Goal: Transaction & Acquisition: Download file/media

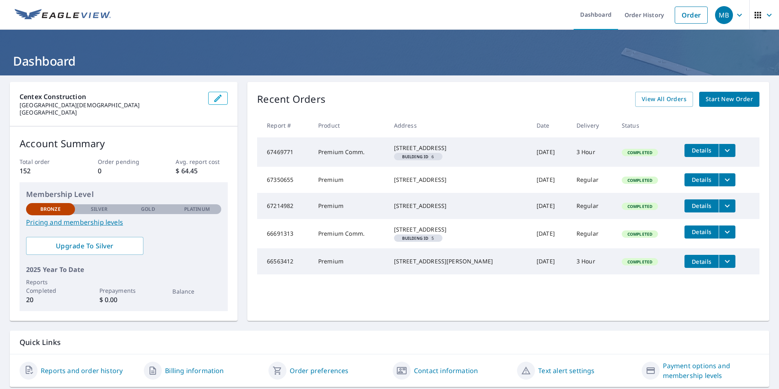
click at [725, 149] on icon "filesDropdownBtn-67469771" at bounding box center [727, 150] width 10 height 10
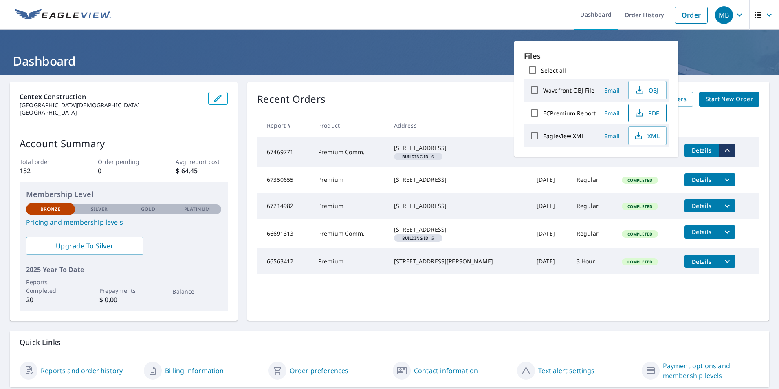
click at [640, 114] on icon "button" at bounding box center [639, 113] width 10 height 10
click at [484, 114] on th "Address" at bounding box center [458, 125] width 143 height 24
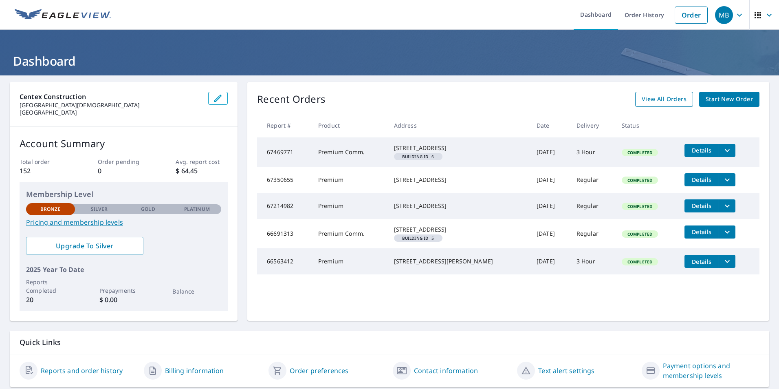
click at [674, 97] on span "View All Orders" at bounding box center [664, 99] width 45 height 10
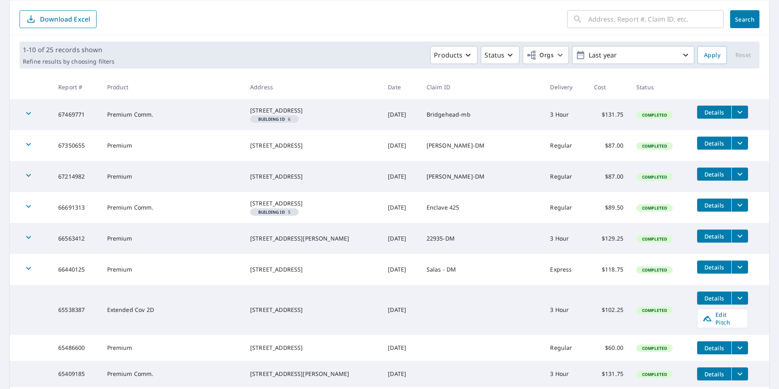
scroll to position [122, 0]
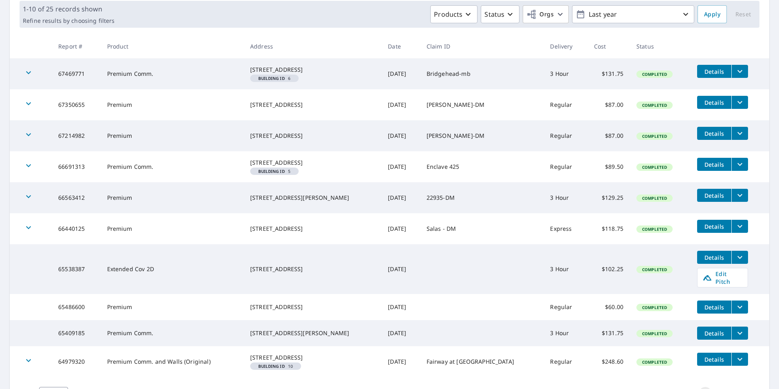
click at [737, 197] on icon "filesDropdownBtn-66563412" at bounding box center [739, 195] width 5 height 3
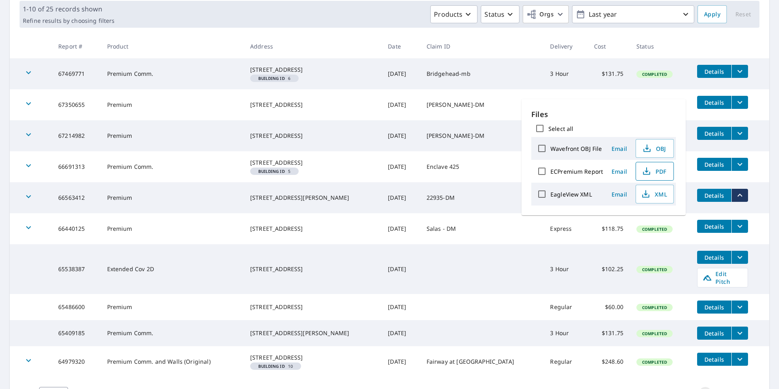
click at [650, 174] on icon "button" at bounding box center [647, 171] width 10 height 10
click at [511, 130] on td "[PERSON_NAME]-DM" at bounding box center [482, 135] width 124 height 31
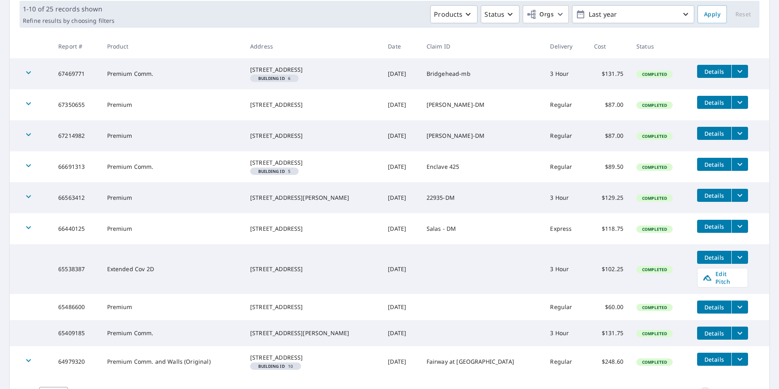
click at [708, 208] on td "Details" at bounding box center [729, 195] width 79 height 26
click at [707, 199] on span "Details" at bounding box center [714, 195] width 24 height 8
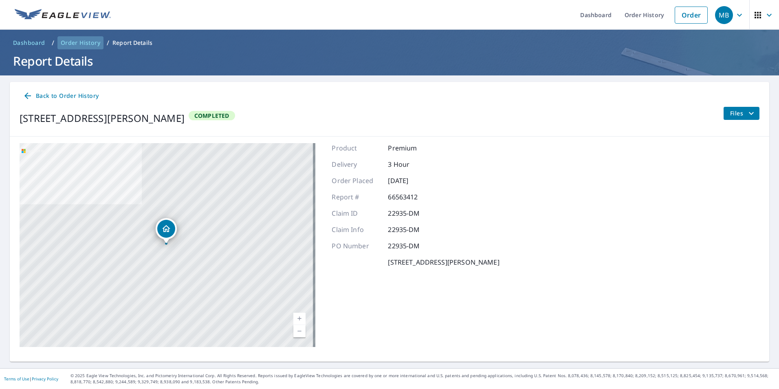
click at [71, 39] on span "Order History" at bounding box center [81, 43] width 40 height 8
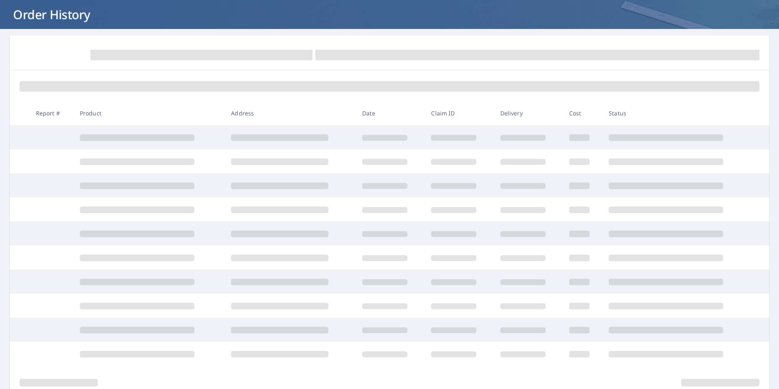
scroll to position [83, 0]
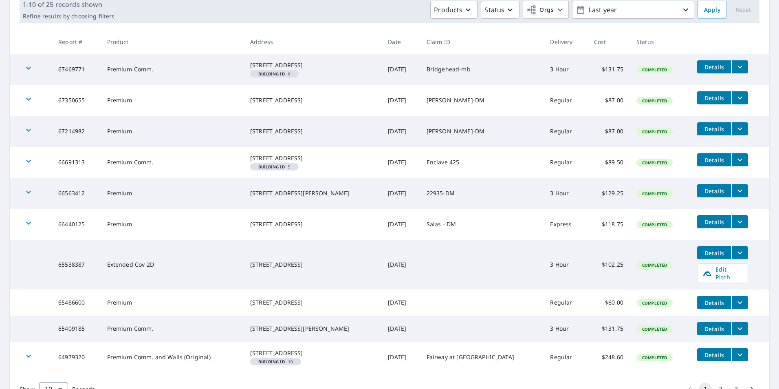
scroll to position [165, 0]
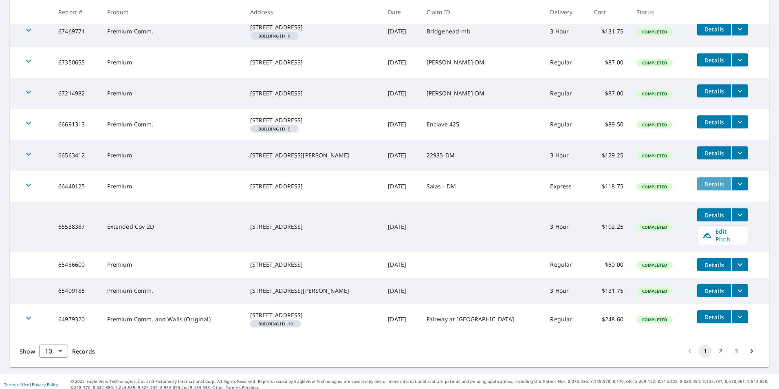
click at [705, 188] on span "Details" at bounding box center [714, 184] width 24 height 8
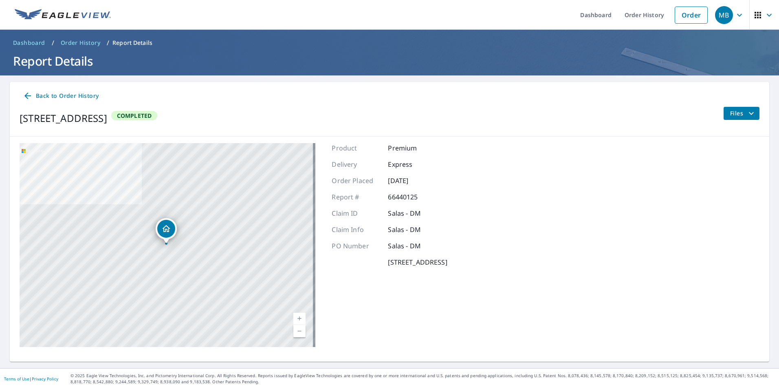
click at [84, 39] on span "Order History" at bounding box center [81, 43] width 40 height 8
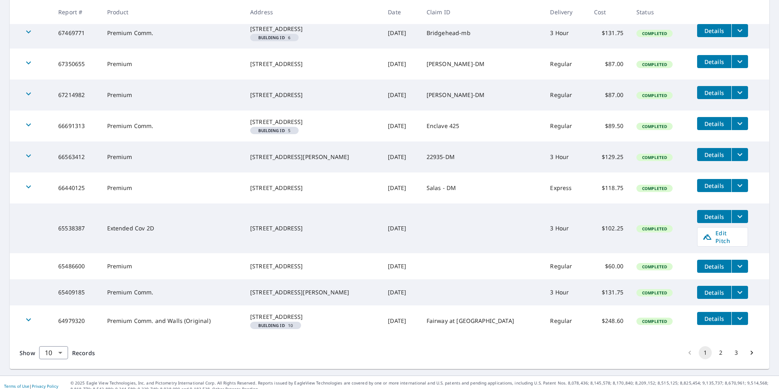
scroll to position [191, 0]
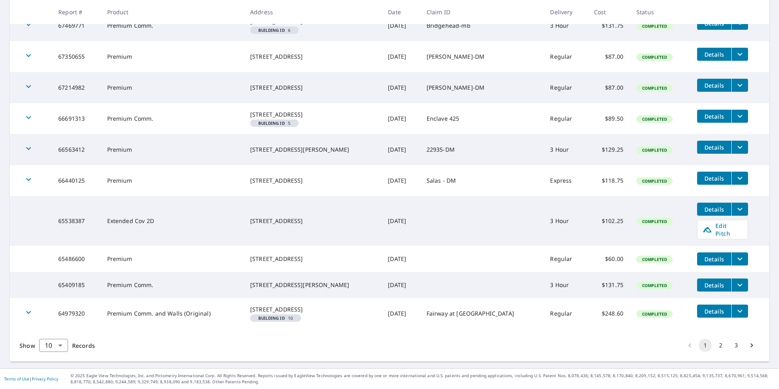
click at [702, 205] on span "Details" at bounding box center [714, 209] width 24 height 8
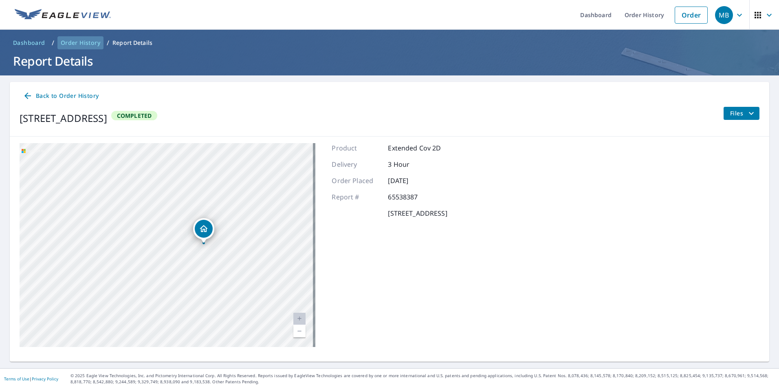
click at [78, 41] on span "Order History" at bounding box center [81, 43] width 40 height 8
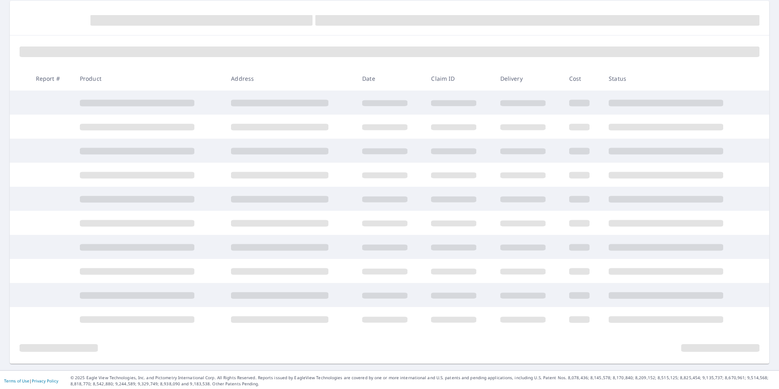
scroll to position [83, 0]
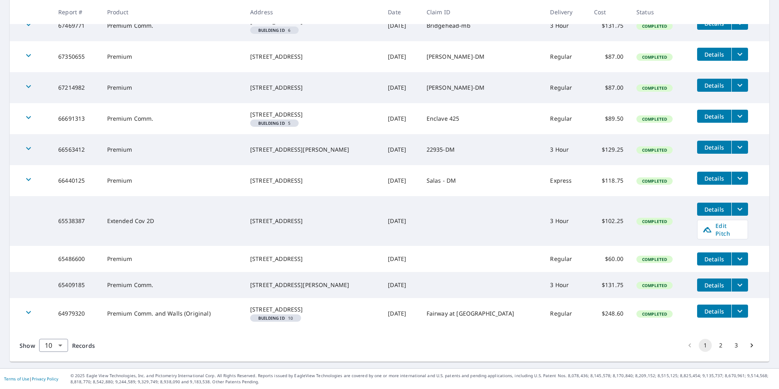
scroll to position [191, 0]
click at [709, 281] on span "Details" at bounding box center [714, 285] width 24 height 8
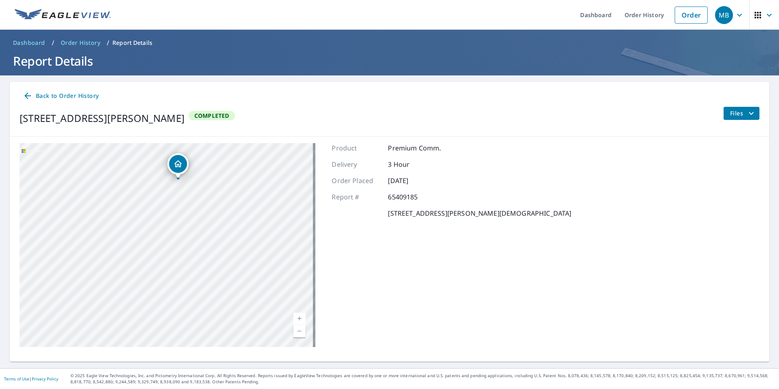
click at [48, 88] on link "Back to Order History" at bounding box center [61, 95] width 82 height 15
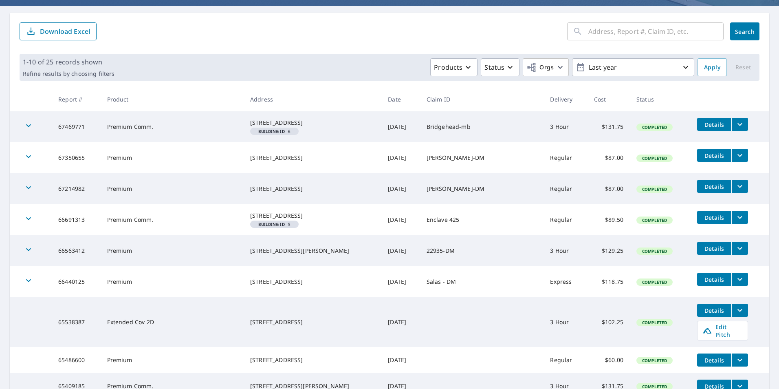
scroll to position [191, 0]
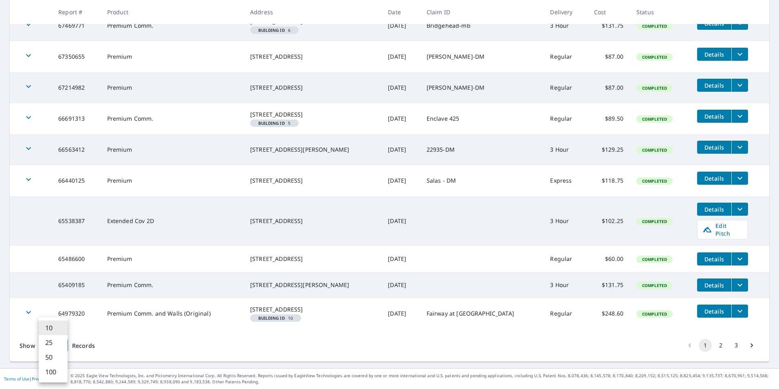
click at [55, 345] on body "MB MB Dashboard Order History Order MB Dashboard / Order History Order History …" at bounding box center [389, 194] width 779 height 389
click at [55, 375] on li "100" at bounding box center [53, 371] width 29 height 15
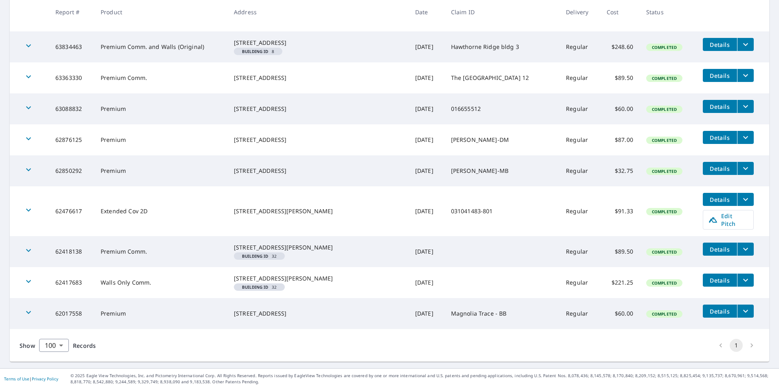
scroll to position [661, 0]
click at [708, 48] on span "Details" at bounding box center [720, 45] width 24 height 8
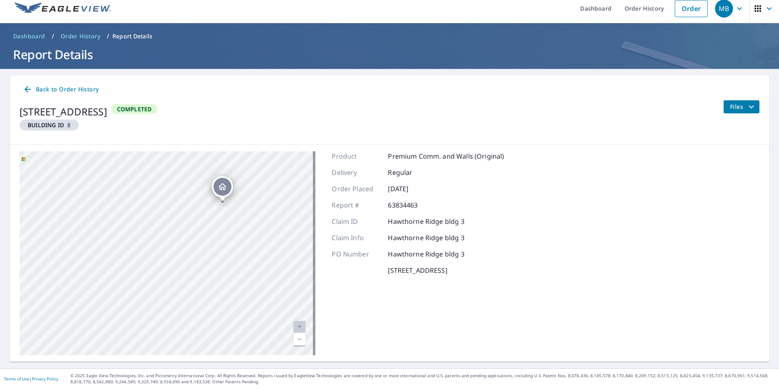
click at [77, 35] on span "Order History" at bounding box center [81, 36] width 40 height 8
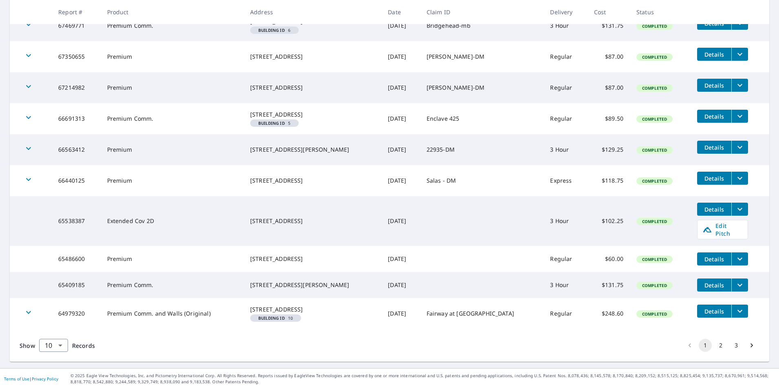
scroll to position [191, 0]
click at [51, 341] on body "MB MB Dashboard Order History Order MB Dashboard / Order History Order History …" at bounding box center [389, 194] width 779 height 389
click at [55, 366] on li "100" at bounding box center [53, 371] width 29 height 15
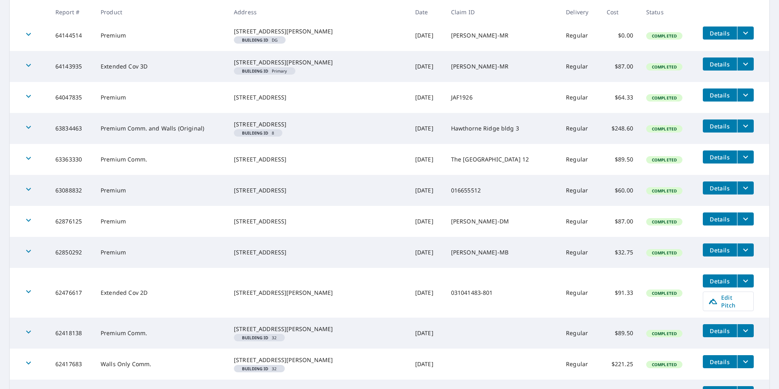
scroll to position [701, 0]
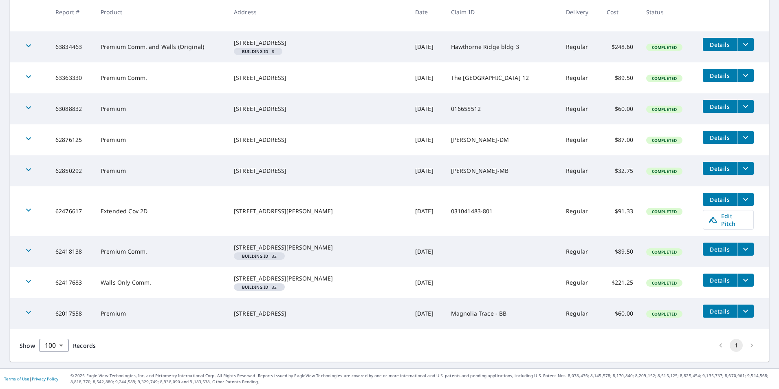
click at [708, 314] on span "Details" at bounding box center [720, 311] width 24 height 8
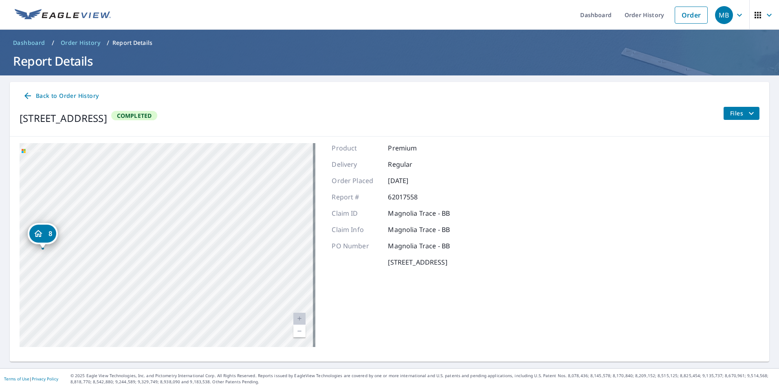
click at [746, 115] on icon "filesDropdownBtn-62017558" at bounding box center [751, 113] width 10 height 10
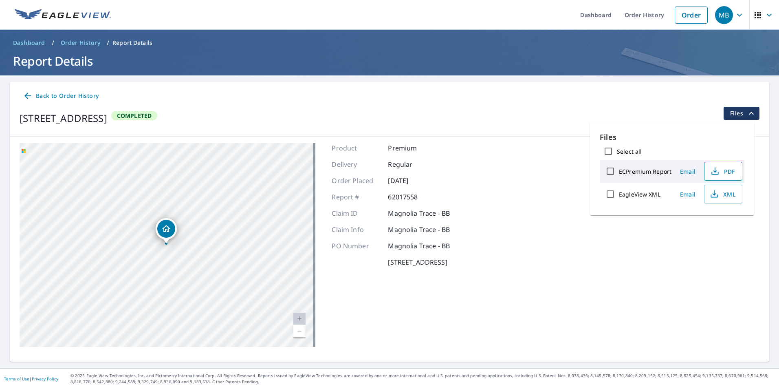
click at [717, 171] on icon "button" at bounding box center [715, 171] width 10 height 10
click at [56, 94] on span "Back to Order History" at bounding box center [61, 96] width 76 height 10
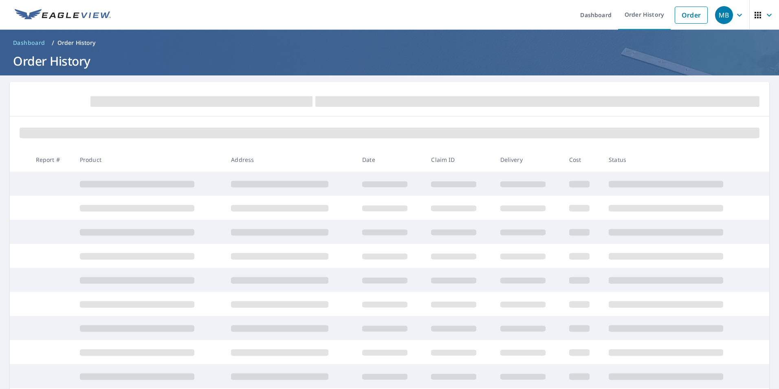
scroll to position [83, 0]
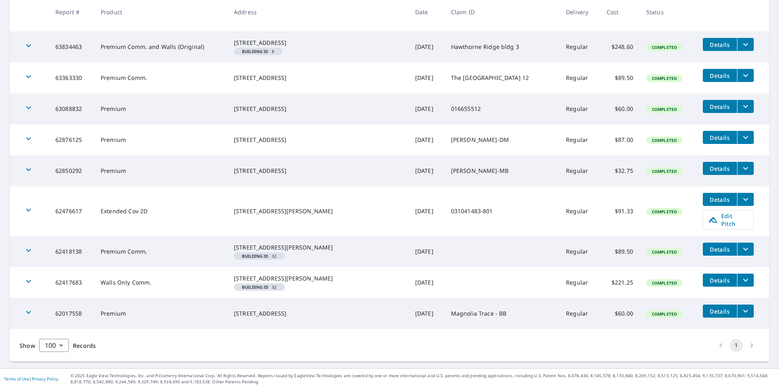
scroll to position [701, 0]
click at [712, 276] on span "Details" at bounding box center [720, 280] width 24 height 8
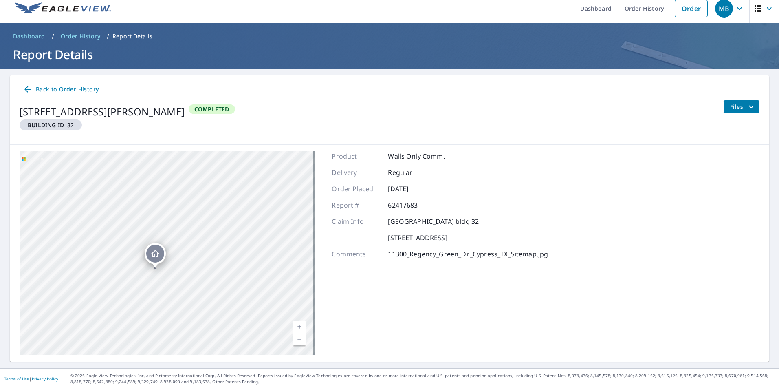
click at [46, 90] on span "Back to Order History" at bounding box center [61, 89] width 76 height 10
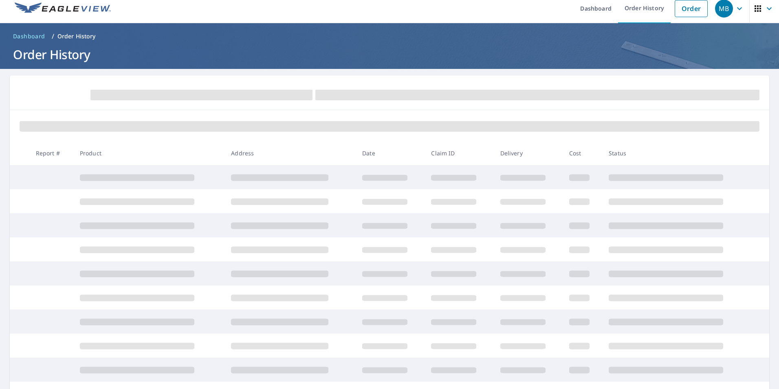
scroll to position [83, 0]
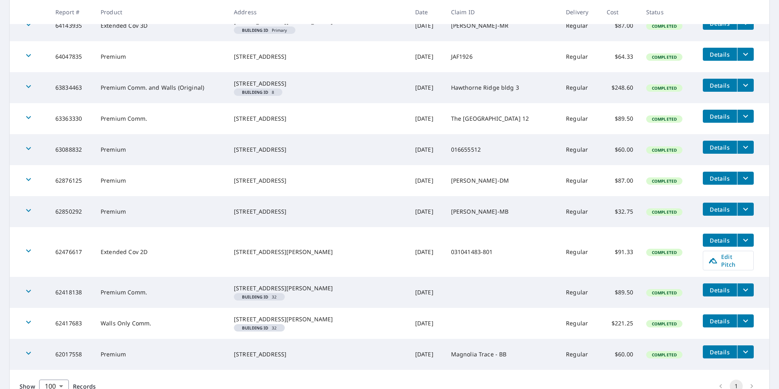
scroll to position [701, 0]
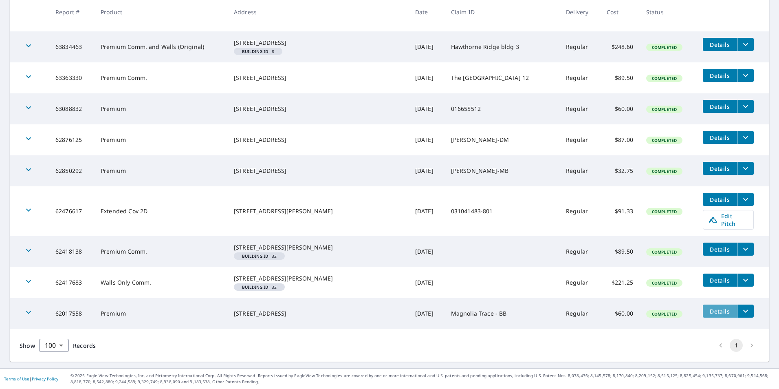
click at [709, 314] on span "Details" at bounding box center [720, 311] width 24 height 8
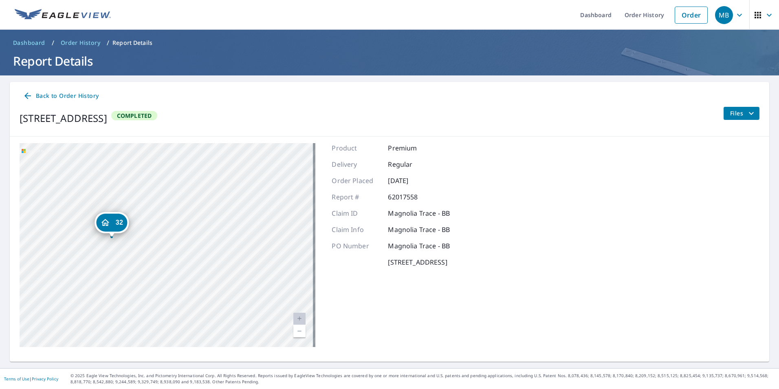
click at [68, 94] on span "Back to Order History" at bounding box center [61, 96] width 76 height 10
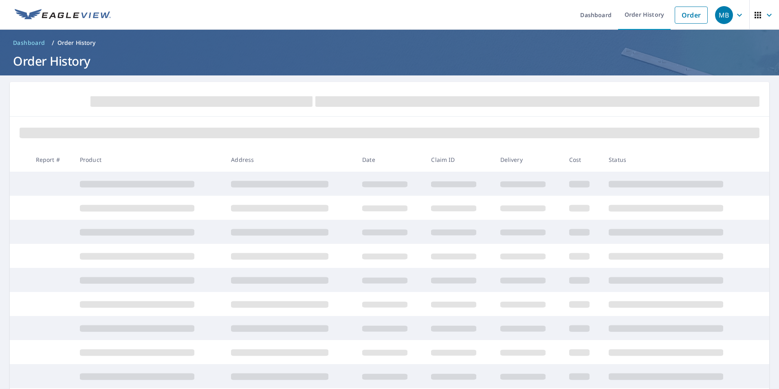
scroll to position [83, 0]
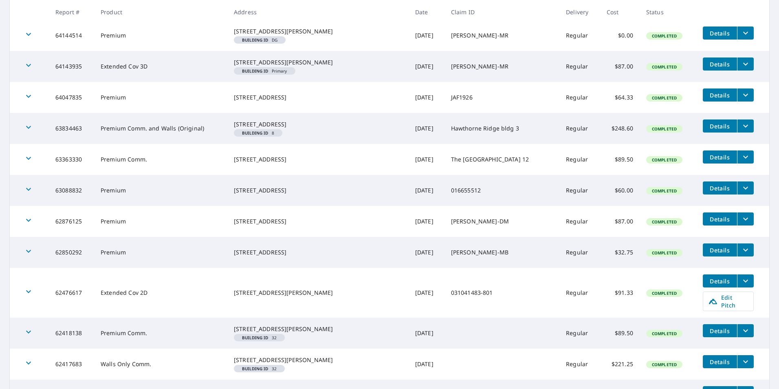
scroll to position [701, 0]
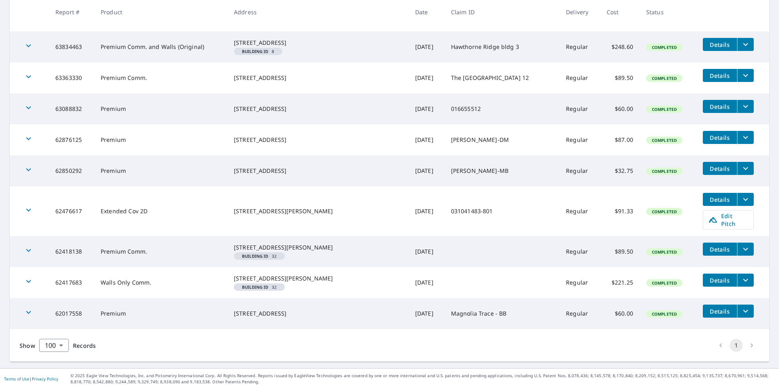
drag, startPoint x: 705, startPoint y: 233, endPoint x: 668, endPoint y: 252, distance: 41.5
click at [666, 255] on td "Completed" at bounding box center [667, 251] width 57 height 31
click at [708, 245] on span "Details" at bounding box center [720, 249] width 24 height 8
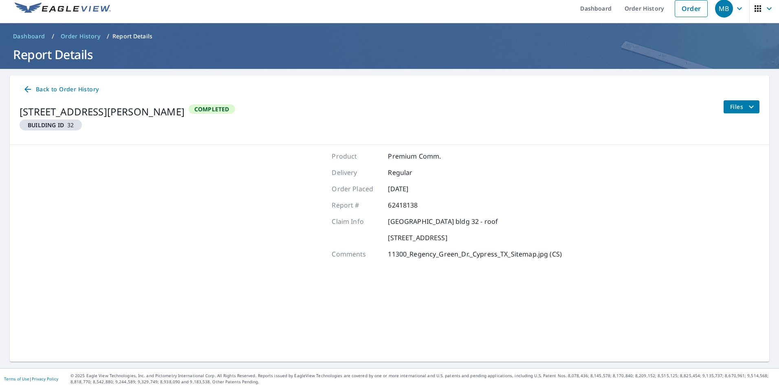
scroll to position [7, 0]
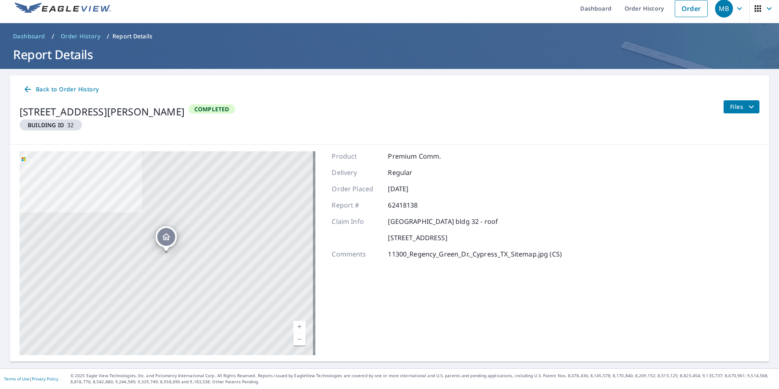
click at [45, 85] on span "Back to Order History" at bounding box center [61, 89] width 76 height 10
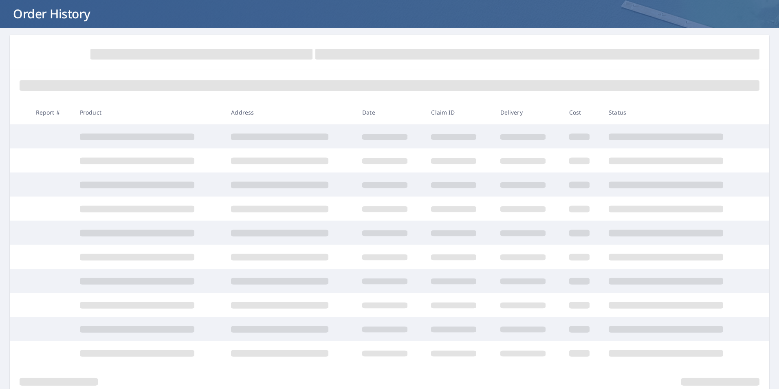
scroll to position [83, 0]
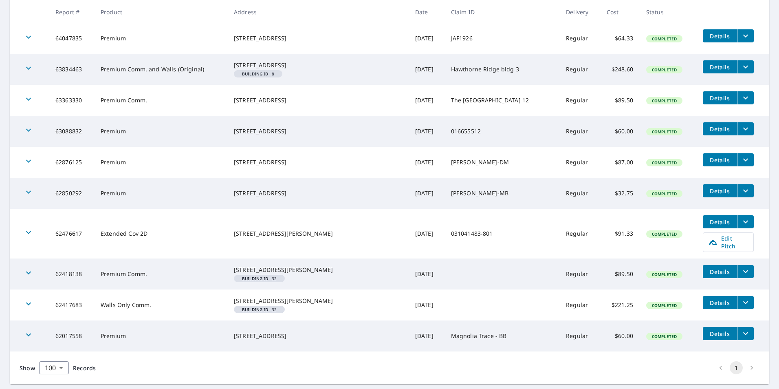
scroll to position [701, 0]
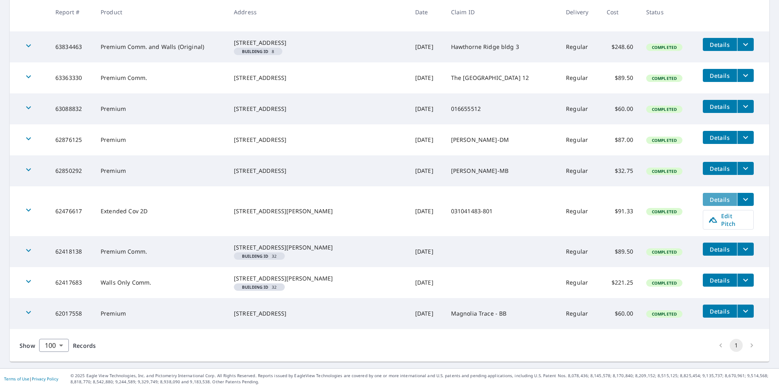
click at [708, 196] on span "Details" at bounding box center [720, 200] width 24 height 8
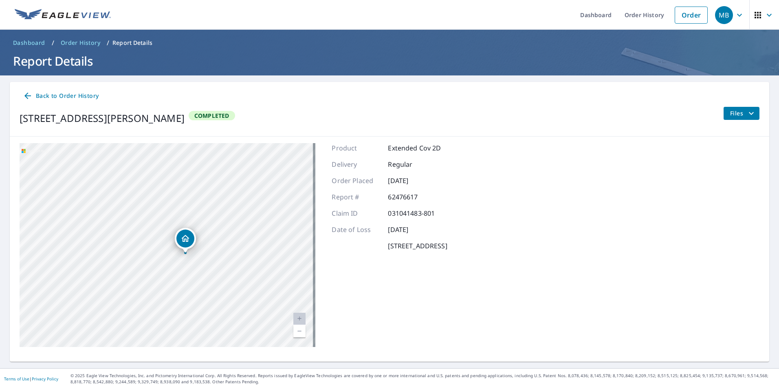
drag, startPoint x: 173, startPoint y: 193, endPoint x: 203, endPoint y: 277, distance: 89.5
click at [203, 278] on div "[STREET_ADDRESS][PERSON_NAME]" at bounding box center [168, 245] width 296 height 204
click at [59, 93] on span "Back to Order History" at bounding box center [61, 96] width 76 height 10
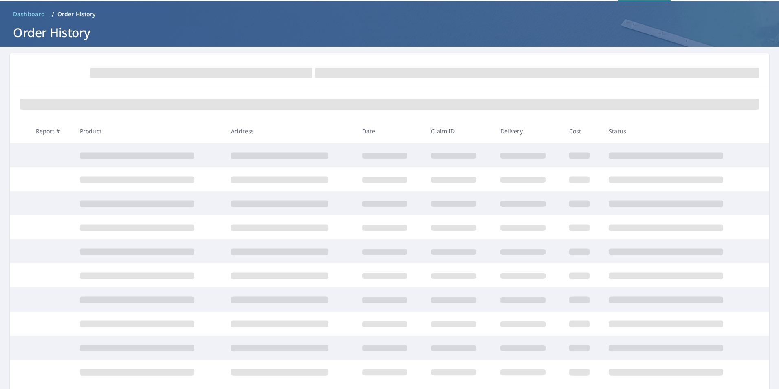
scroll to position [83, 0]
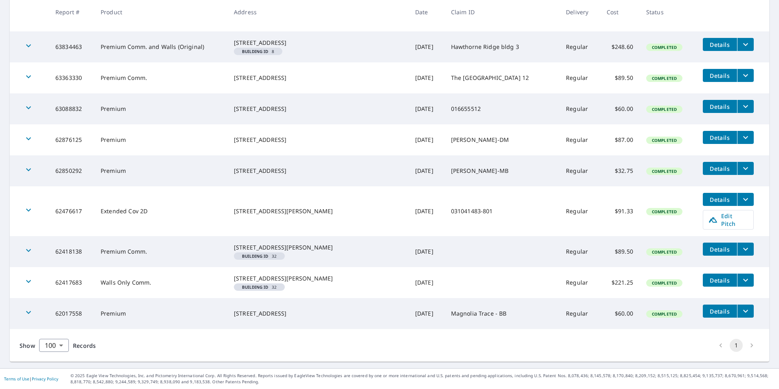
scroll to position [701, 0]
click at [708, 134] on span "Details" at bounding box center [720, 138] width 24 height 8
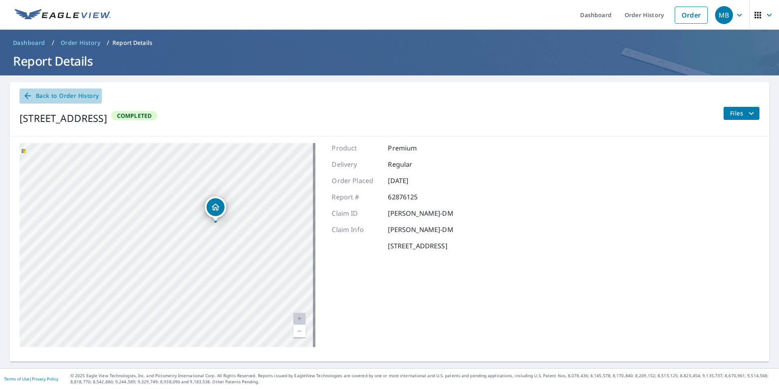
click at [60, 90] on link "Back to Order History" at bounding box center [61, 95] width 82 height 15
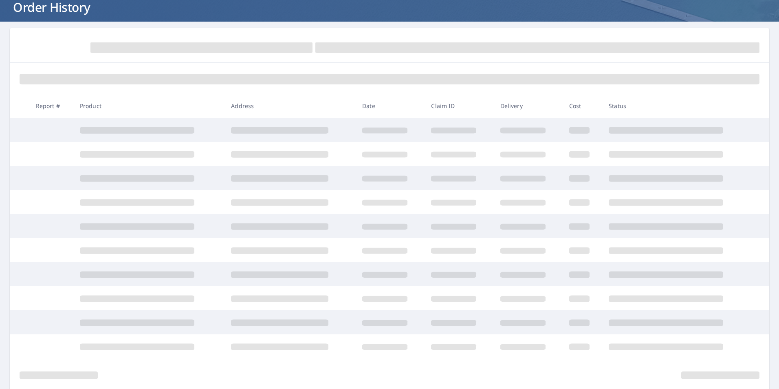
scroll to position [83, 0]
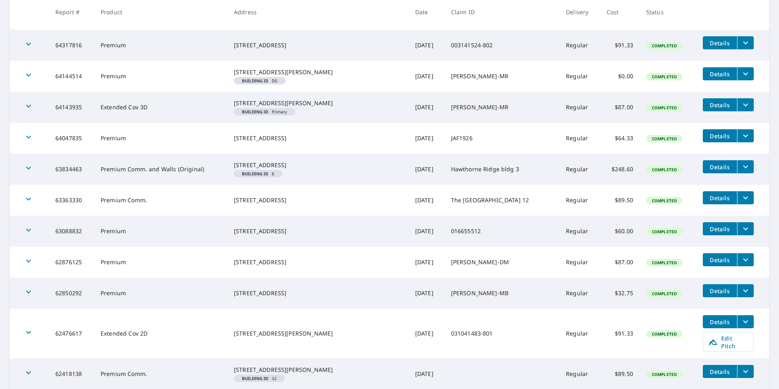
scroll to position [701, 0]
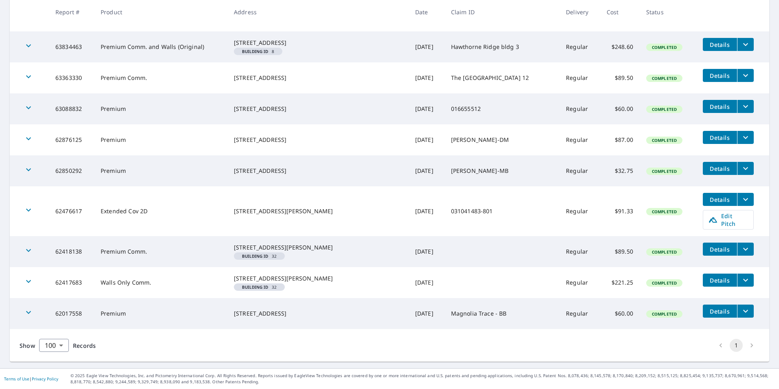
click at [708, 41] on span "Details" at bounding box center [720, 45] width 24 height 8
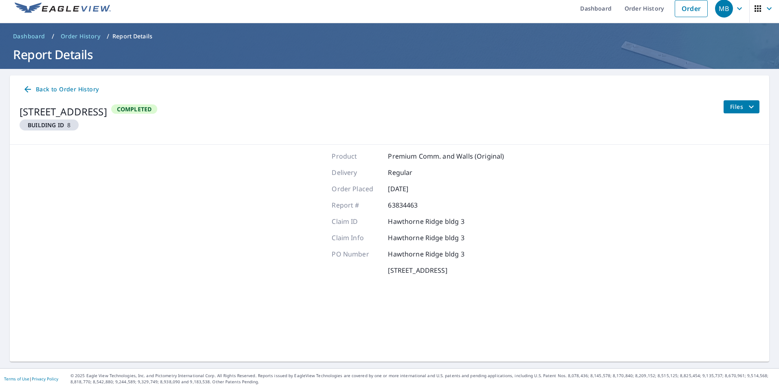
scroll to position [7, 0]
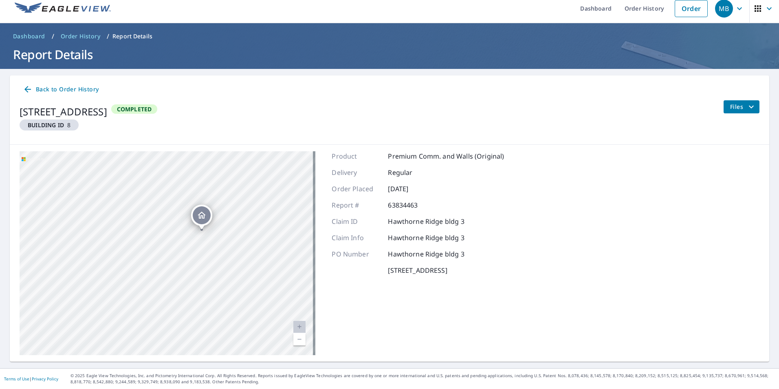
drag, startPoint x: 262, startPoint y: 257, endPoint x: 176, endPoint y: 263, distance: 86.1
click at [176, 263] on div "[STREET_ADDRESS]" at bounding box center [168, 253] width 296 height 204
click at [730, 102] on span "Files" at bounding box center [743, 107] width 26 height 10
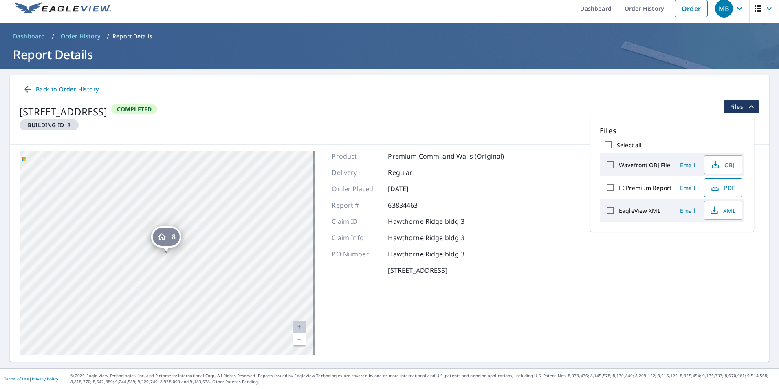
click at [720, 185] on span "PDF" at bounding box center [722, 187] width 26 height 10
